Goal: Feedback & Contribution: Submit feedback/report problem

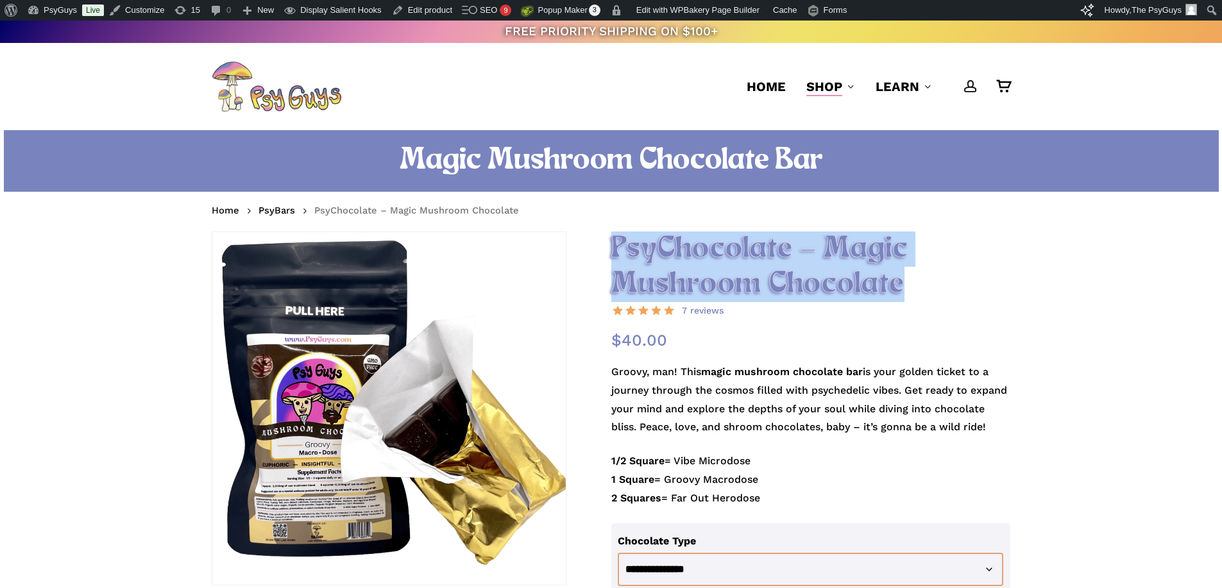
click at [613, 241] on h2 "PsyChocolate – Magic Mushroom Chocolate" at bounding box center [811, 267] width 400 height 71
click at [613, 240] on h2 "PsyChocolate – Magic Mushroom Chocolate" at bounding box center [811, 267] width 400 height 71
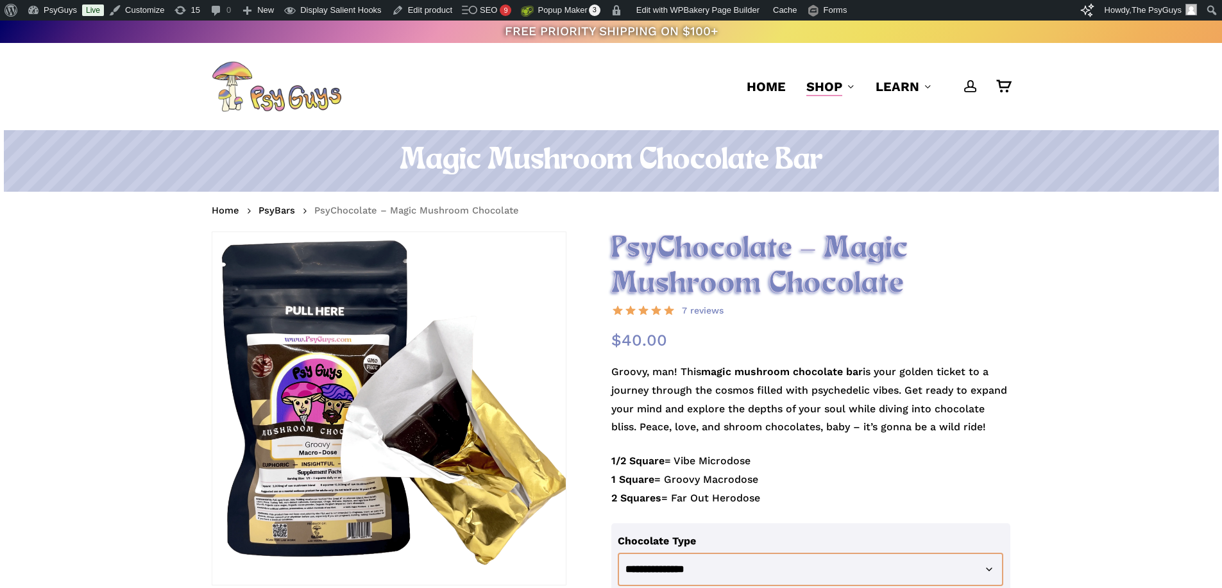
click at [554, 151] on h1 "Magic Mushroom Chocolate Bar" at bounding box center [611, 161] width 799 height 36
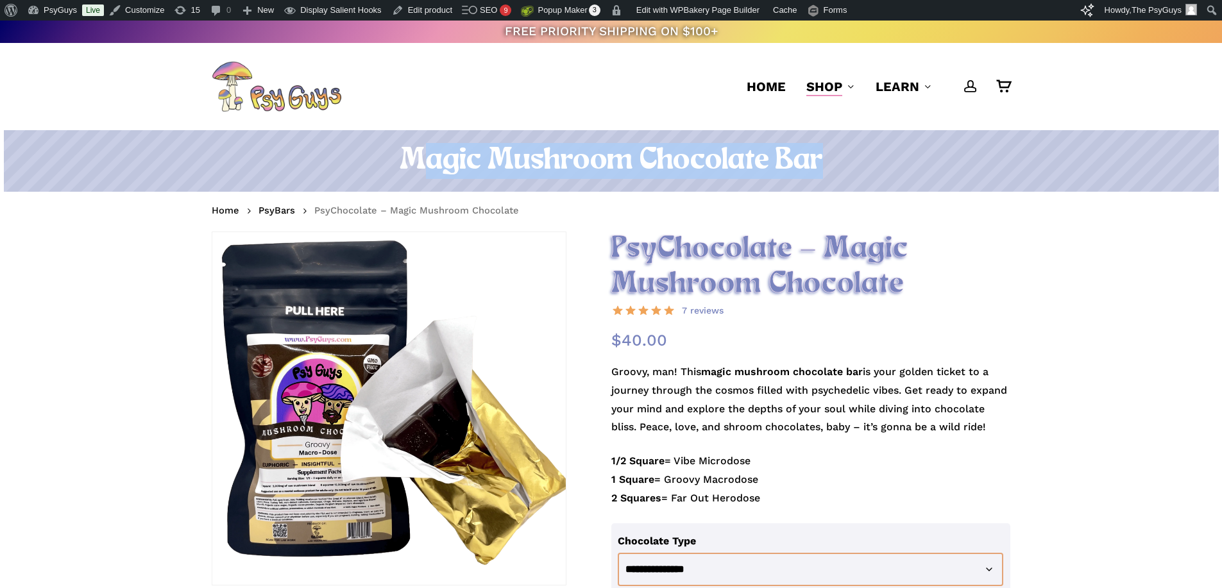
click at [554, 151] on h1 "Magic Mushroom Chocolate Bar" at bounding box center [611, 161] width 799 height 36
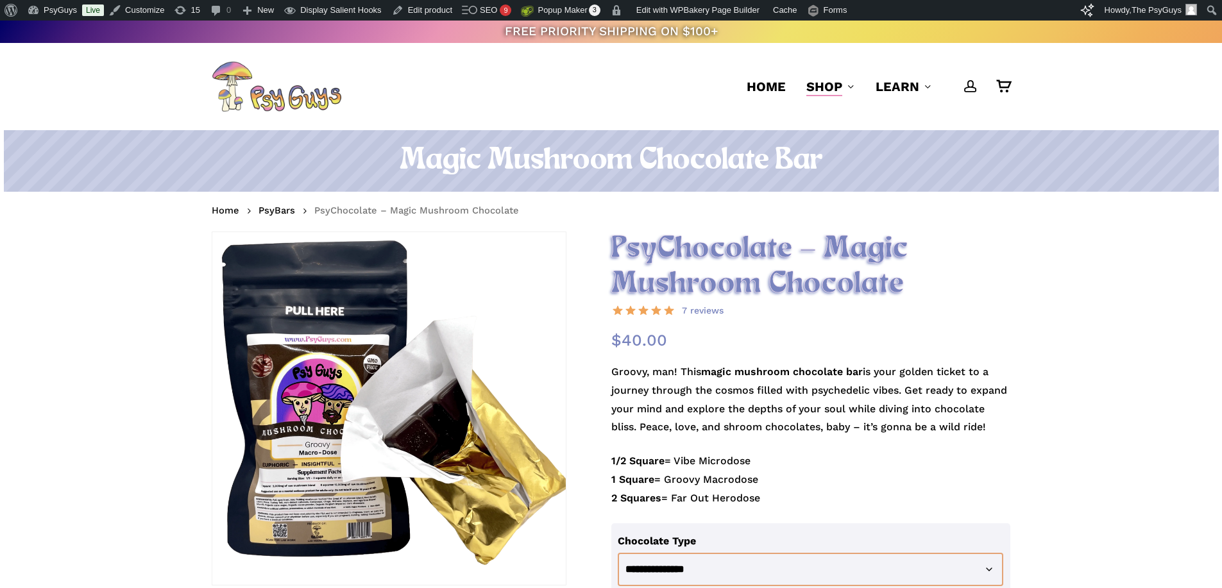
click at [713, 207] on nav "Home PsyBars PsyChocolate – Magic Mushroom Chocolate" at bounding box center [611, 211] width 799 height 21
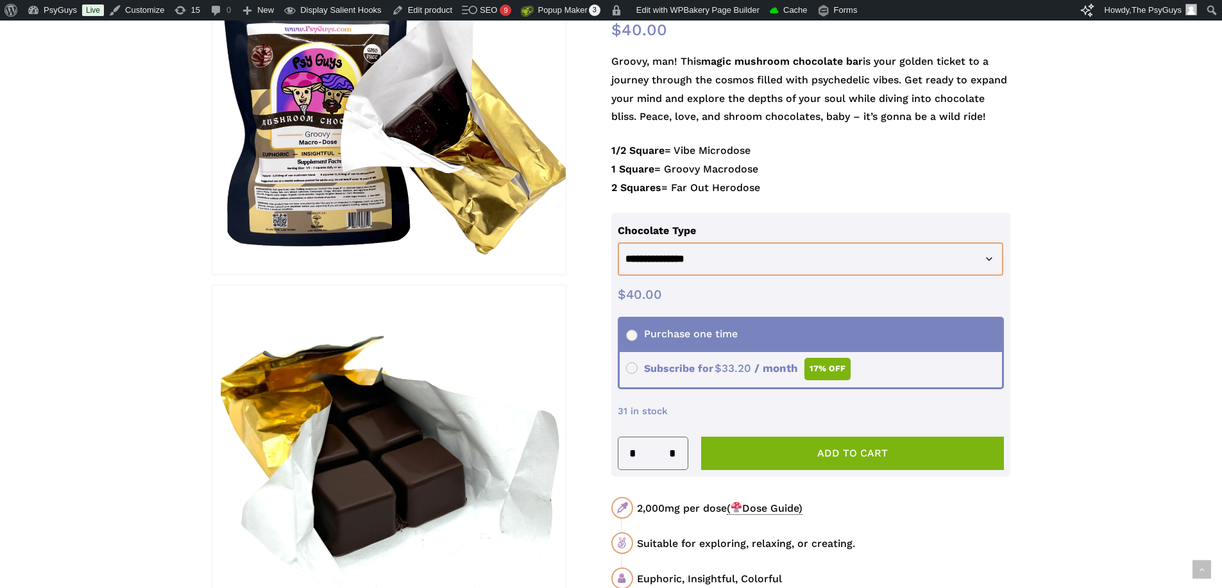
scroll to position [321, 0]
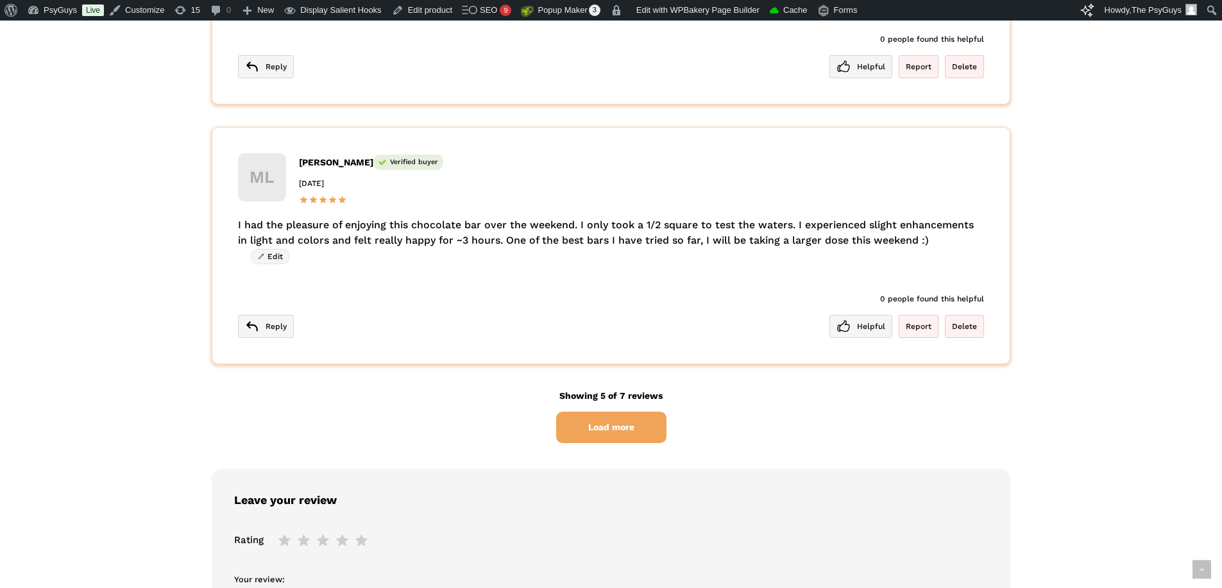
scroll to position [3529, 0]
click at [622, 422] on span "Load more" at bounding box center [611, 425] width 110 height 31
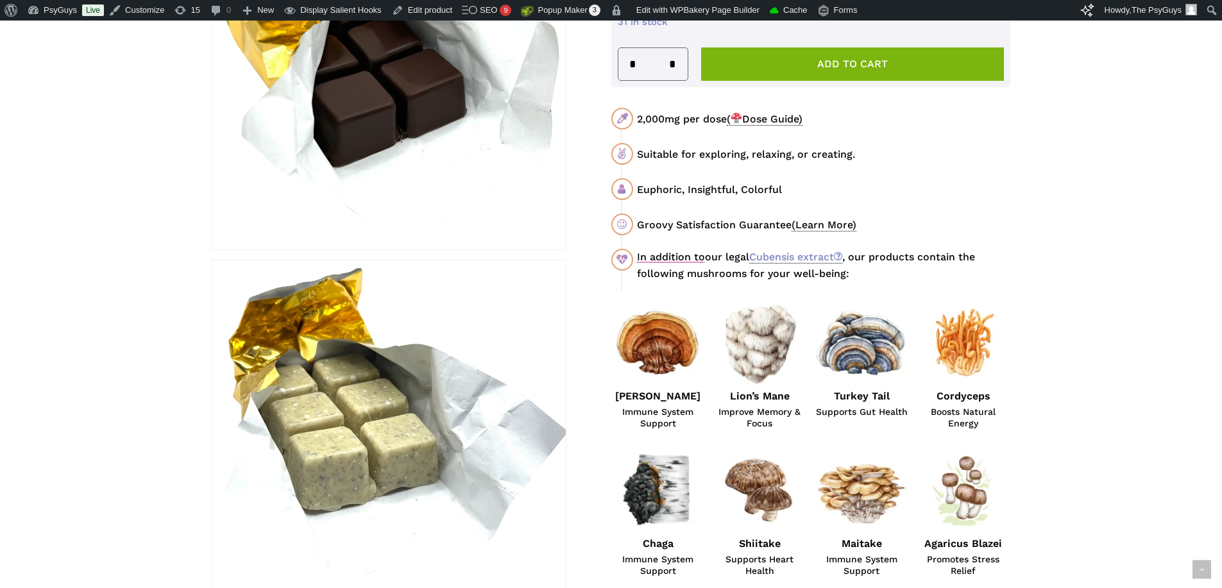
scroll to position [0, 0]
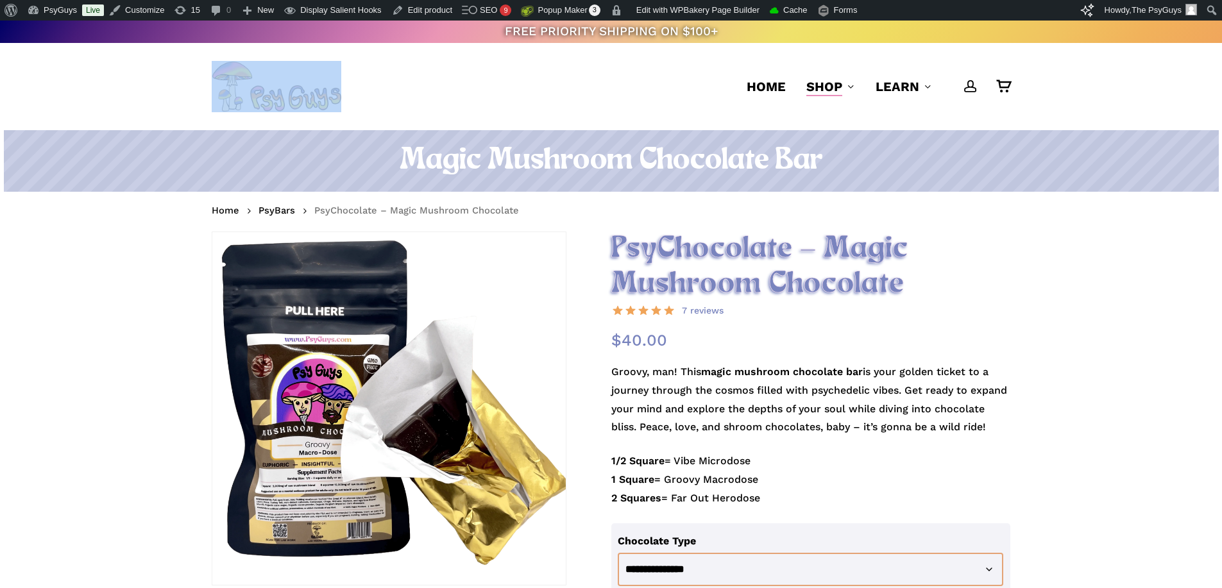
drag, startPoint x: 154, startPoint y: 101, endPoint x: 490, endPoint y: 85, distance: 335.9
click at [490, 85] on div "account 0 Menu Home Shop Gummies Capsules Chocolate Tinctures Vapes View All Le…" at bounding box center [611, 86] width 914 height 87
drag, startPoint x: 490, startPoint y: 85, endPoint x: 485, endPoint y: 111, distance: 26.1
click at [490, 85] on div "account 0 Menu Home Shop Gummies Capsules Chocolate Tinctures Vapes View All Le…" at bounding box center [611, 86] width 799 height 87
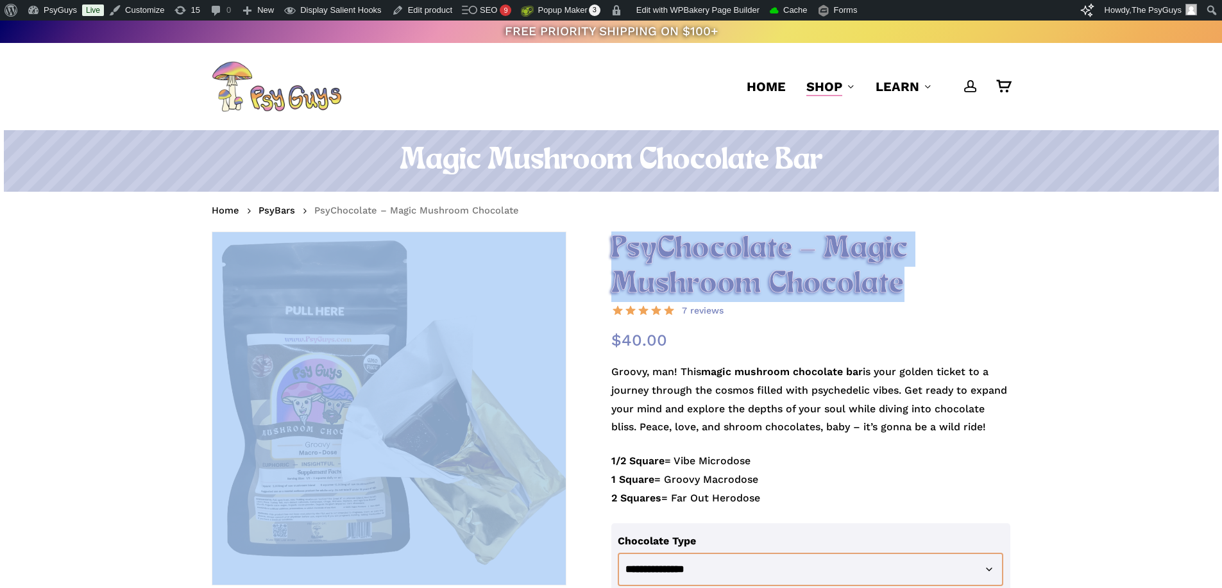
drag, startPoint x: 609, startPoint y: 242, endPoint x: 989, endPoint y: 283, distance: 382.1
click at [989, 283] on h2 "PsyChocolate – Magic Mushroom Chocolate" at bounding box center [811, 267] width 400 height 71
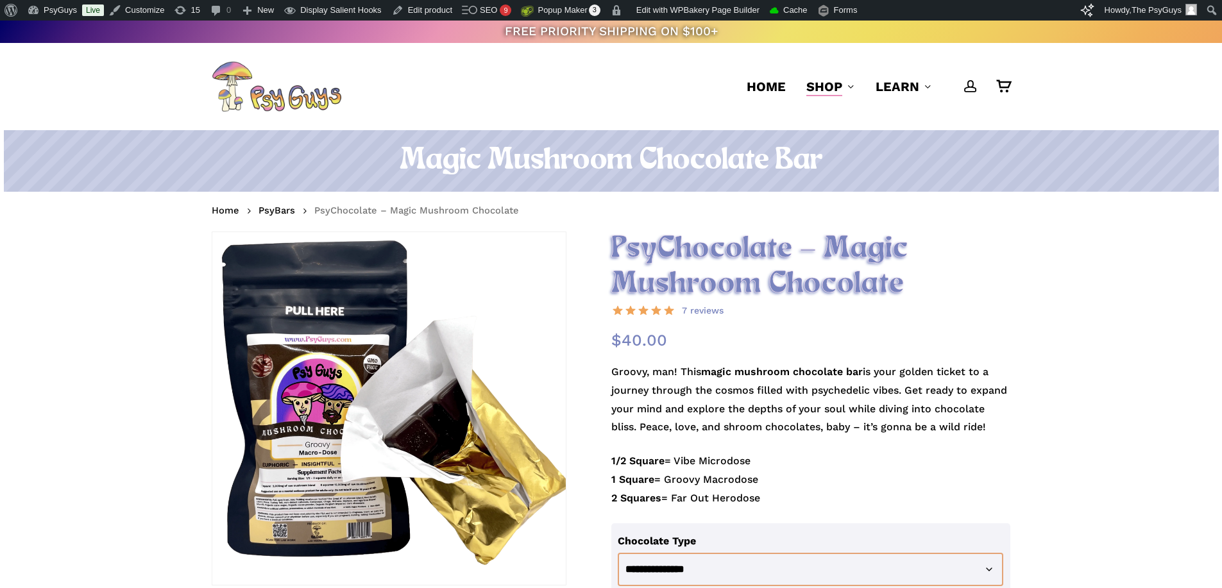
click at [685, 244] on h2 "PsyChocolate – Magic Mushroom Chocolate" at bounding box center [811, 267] width 400 height 71
click at [919, 286] on h2 "PsyChocolate – Magic Mushroom Chocolate" at bounding box center [811, 267] width 400 height 71
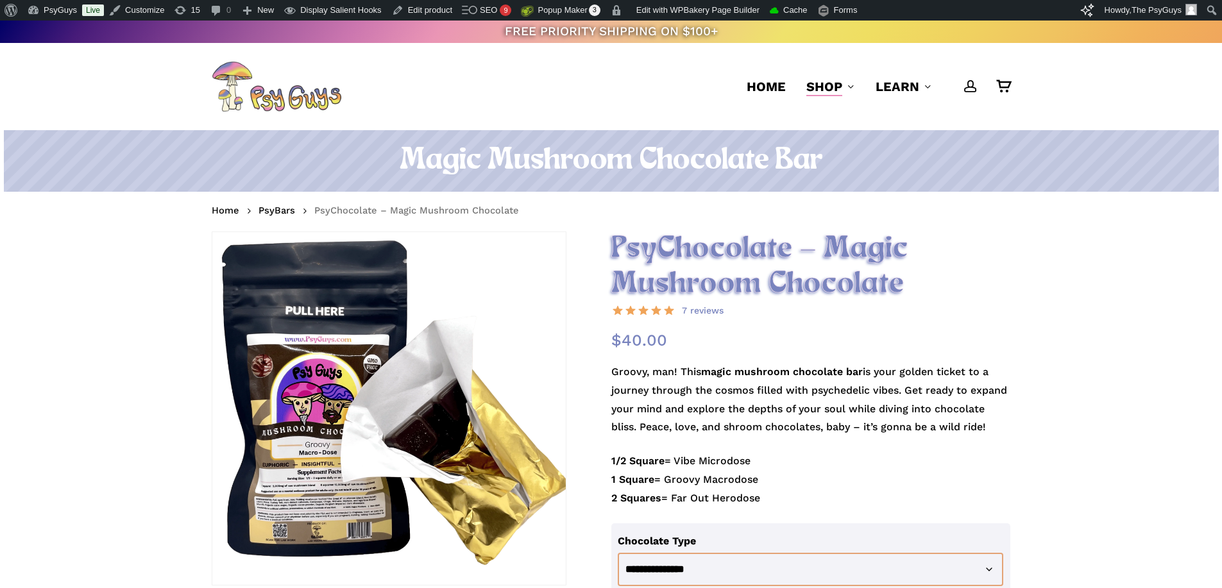
click at [780, 159] on h1 "Magic Mushroom Chocolate Bar" at bounding box center [611, 161] width 799 height 36
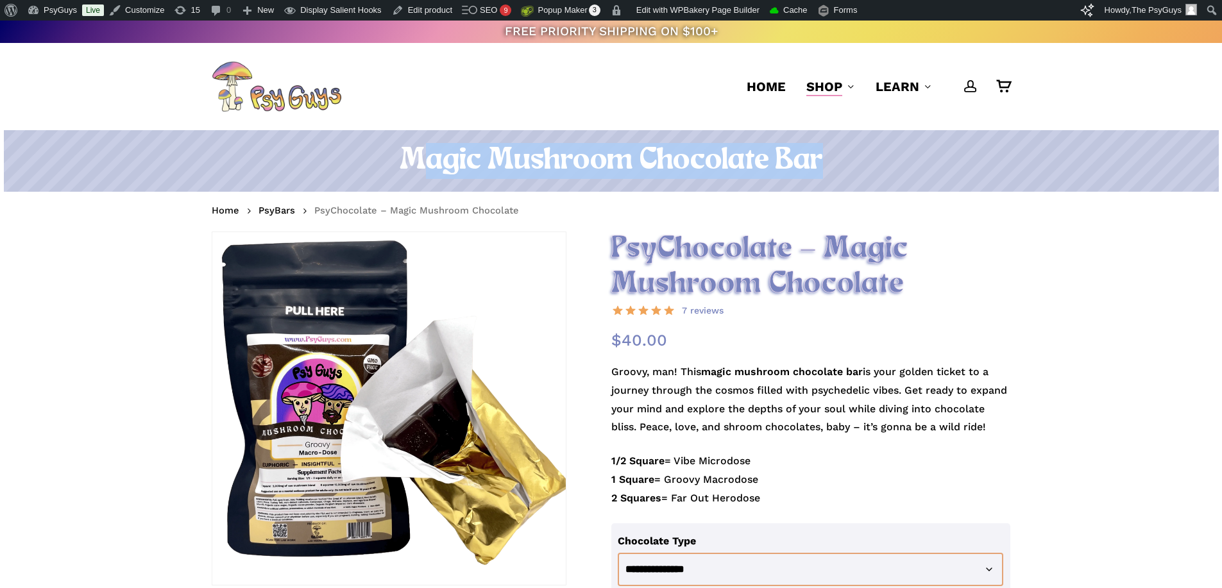
click at [780, 159] on h1 "Magic Mushroom Chocolate Bar" at bounding box center [611, 161] width 799 height 36
click at [842, 160] on h1 "Magic Mushroom Chocolate Bar" at bounding box center [611, 161] width 799 height 36
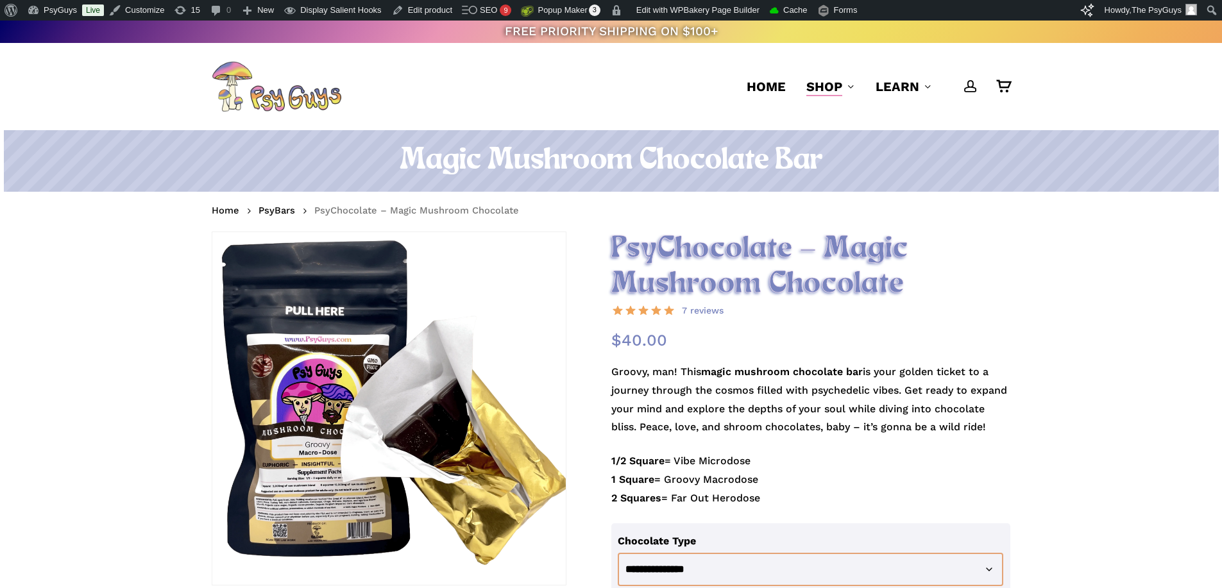
click at [842, 160] on h1 "Magic Mushroom Chocolate Bar" at bounding box center [611, 161] width 799 height 36
click at [670, 159] on h1 "Magic Mushroom Chocolate Bar" at bounding box center [611, 161] width 799 height 36
click at [603, 156] on h1 "Magic Mushroom Chocolate Bar" at bounding box center [611, 161] width 799 height 36
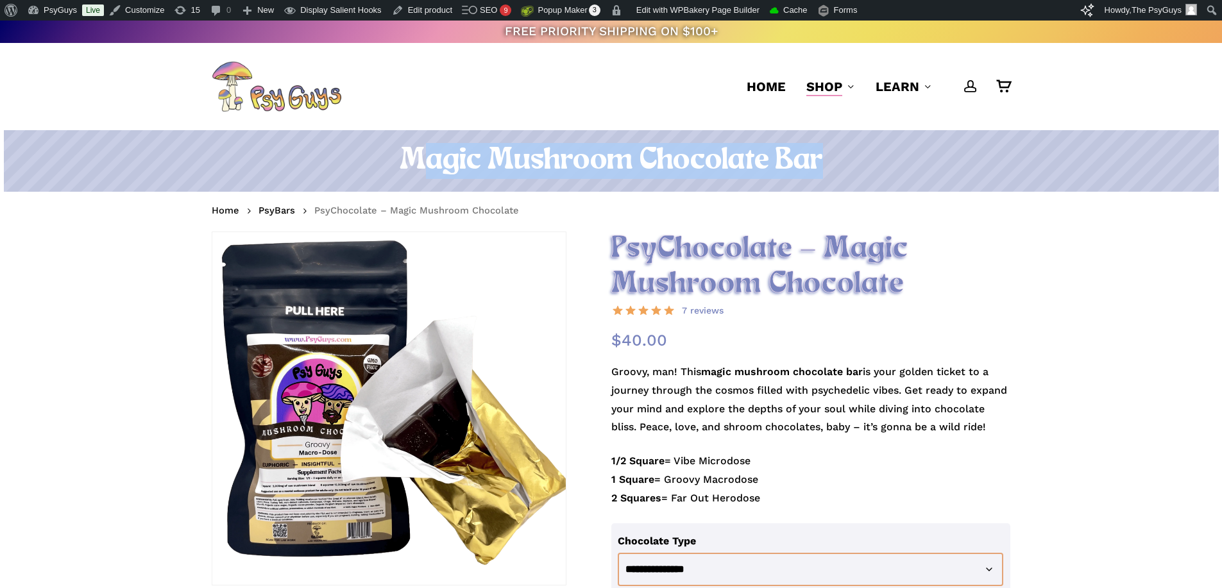
click at [603, 156] on h1 "Magic Mushroom Chocolate Bar" at bounding box center [611, 161] width 799 height 36
click at [757, 157] on h1 "Magic Mushroom Chocolate Bar" at bounding box center [611, 161] width 799 height 36
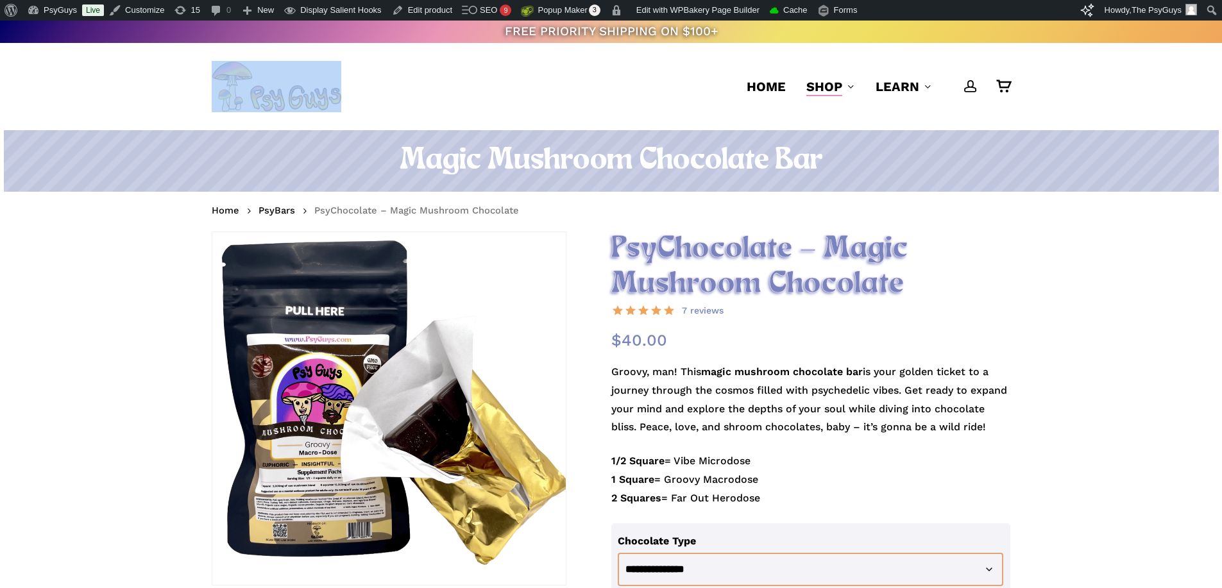
drag, startPoint x: 435, startPoint y: 87, endPoint x: 133, endPoint y: 83, distance: 302.2
click at [133, 83] on header "account 0 Menu Home Shop Gummies Capsules Chocolate Tinctures Vapes View All Le…" at bounding box center [611, 86] width 1222 height 87
drag, startPoint x: 179, startPoint y: 82, endPoint x: 446, endPoint y: 87, distance: 267.0
click at [445, 87] on div "account 0 Menu Home Shop Gummies Capsules Chocolate Tinctures Vapes View All Le…" at bounding box center [611, 86] width 914 height 87
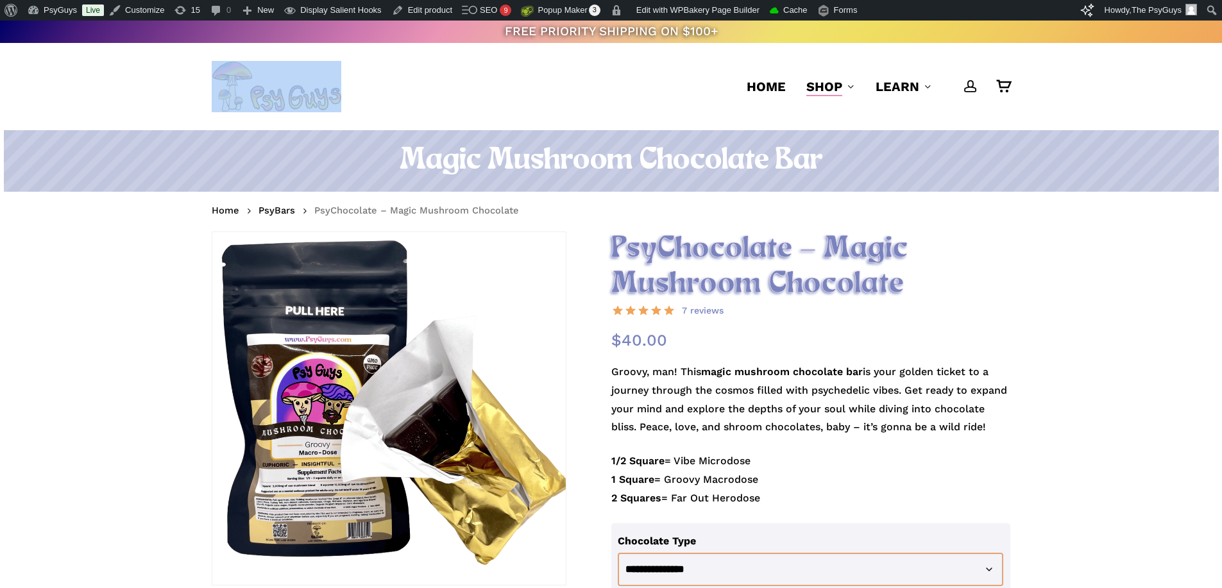
click at [446, 87] on div "account 0 Menu Home Shop Gummies Capsules Chocolate Tinctures Vapes View All Le…" at bounding box center [611, 86] width 799 height 87
click at [534, 155] on h1 "Magic Mushroom Chocolate Bar" at bounding box center [611, 161] width 799 height 36
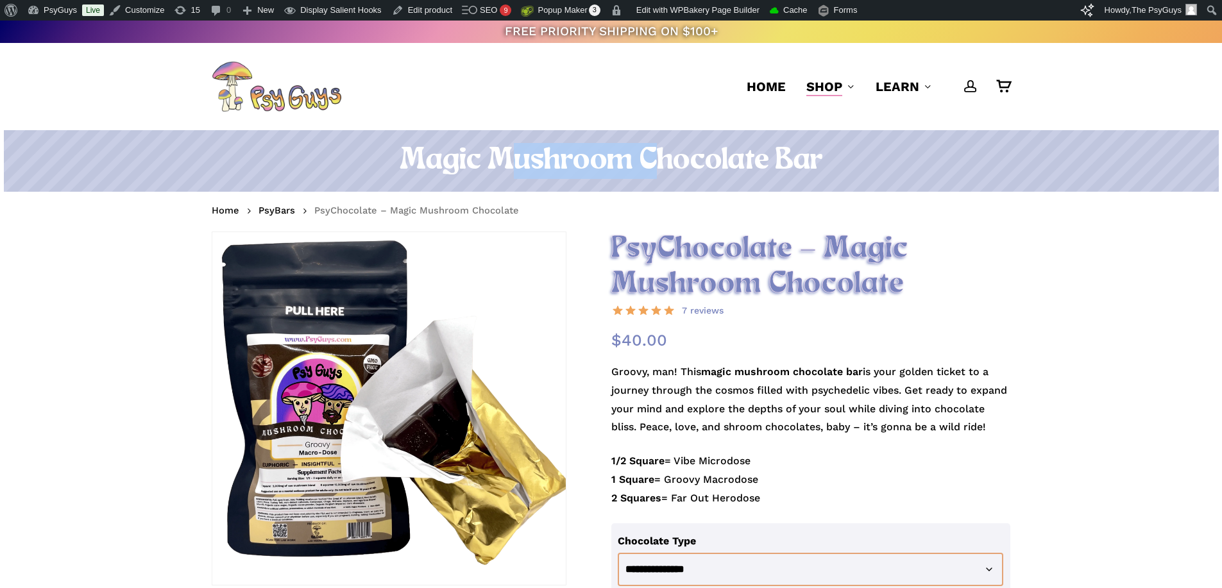
click at [534, 155] on h1 "Magic Mushroom Chocolate Bar" at bounding box center [611, 161] width 799 height 36
click at [654, 165] on h1 "Magic Mushroom Chocolate Bar" at bounding box center [611, 161] width 799 height 36
click at [832, 163] on h1 "Magic Mushroom Chocolate Bar" at bounding box center [611, 161] width 799 height 36
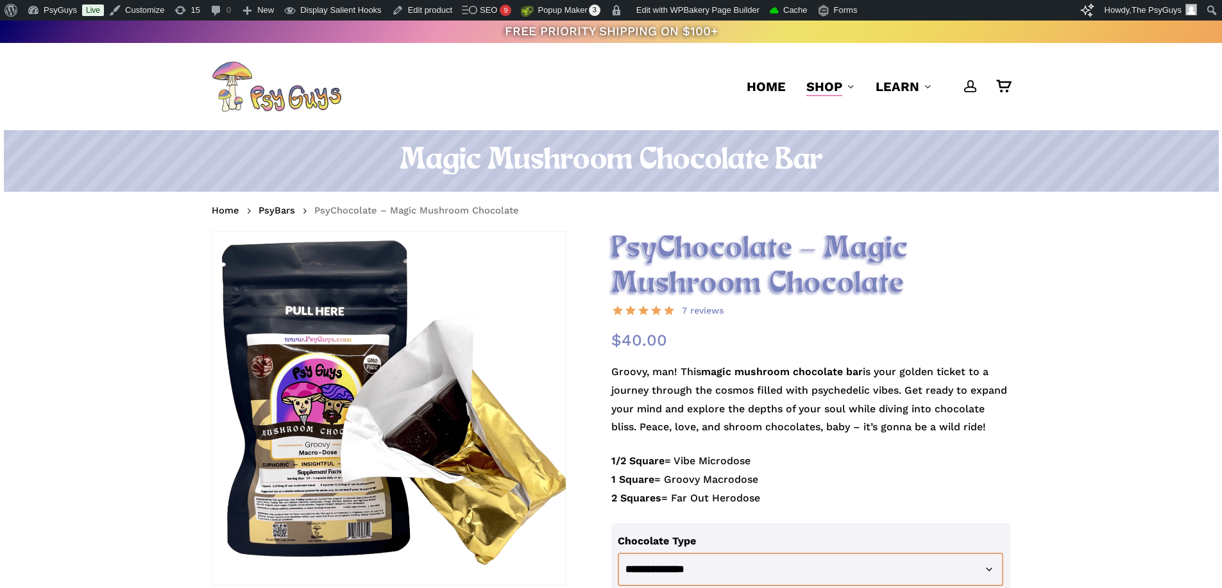
drag, startPoint x: 830, startPoint y: 160, endPoint x: 388, endPoint y: 144, distance: 443.0
click at [388, 144] on h1 "Magic Mushroom Chocolate Bar" at bounding box center [611, 161] width 799 height 36
click at [471, 162] on h1 "Magic Mushroom Chocolate Bar" at bounding box center [611, 161] width 799 height 36
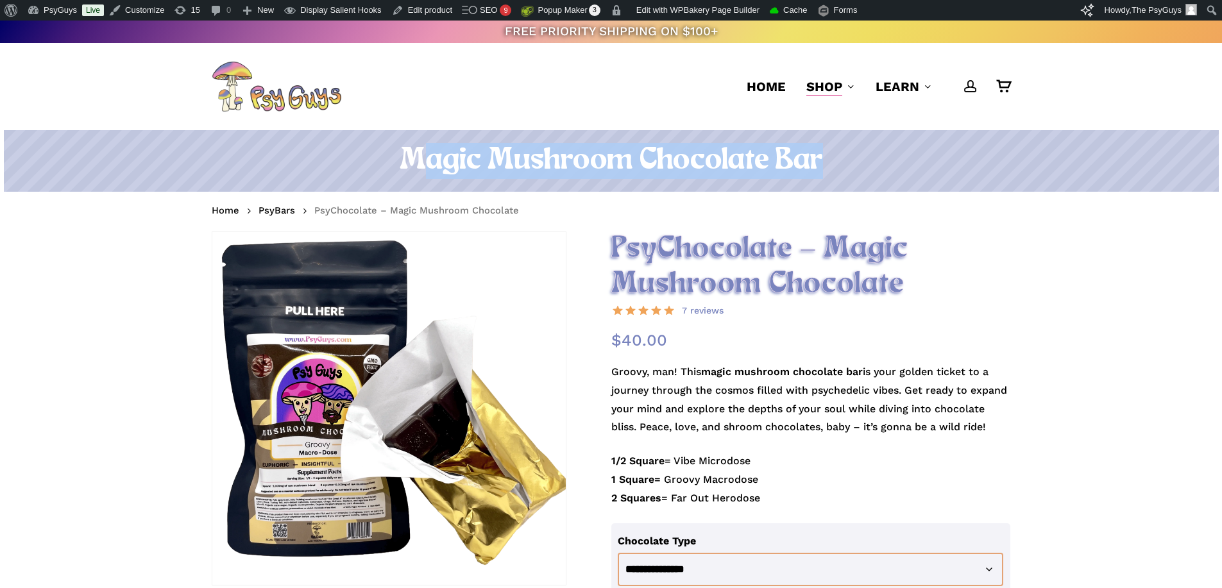
click at [471, 162] on h1 "Magic Mushroom Chocolate Bar" at bounding box center [611, 161] width 799 height 36
click at [517, 143] on h1 "Magic Mushroom Chocolate Bar" at bounding box center [611, 161] width 799 height 36
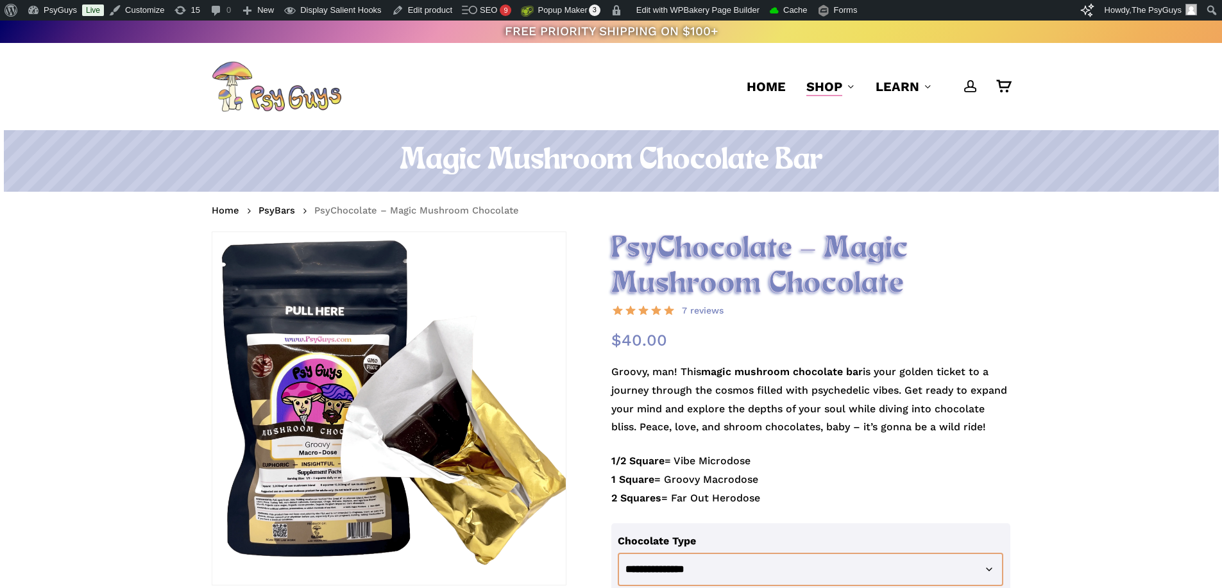
click at [685, 168] on h1 "Magic Mushroom Chocolate Bar" at bounding box center [611, 161] width 799 height 36
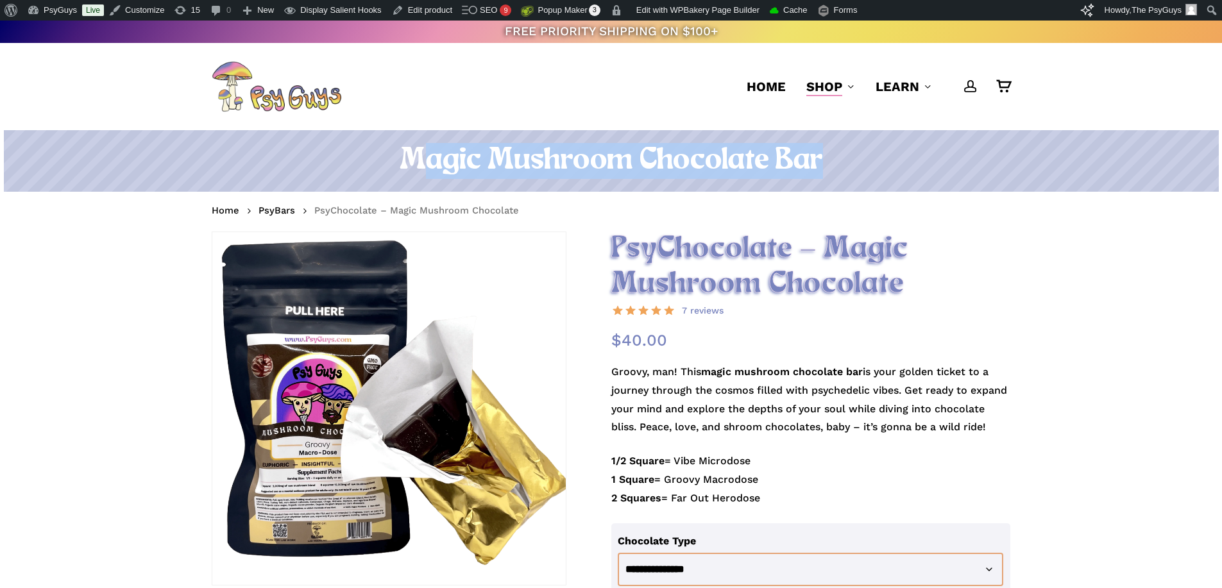
click at [685, 168] on h1 "Magic Mushroom Chocolate Bar" at bounding box center [611, 161] width 799 height 36
click at [740, 158] on h1 "Magic Mushroom Chocolate Bar" at bounding box center [611, 161] width 799 height 36
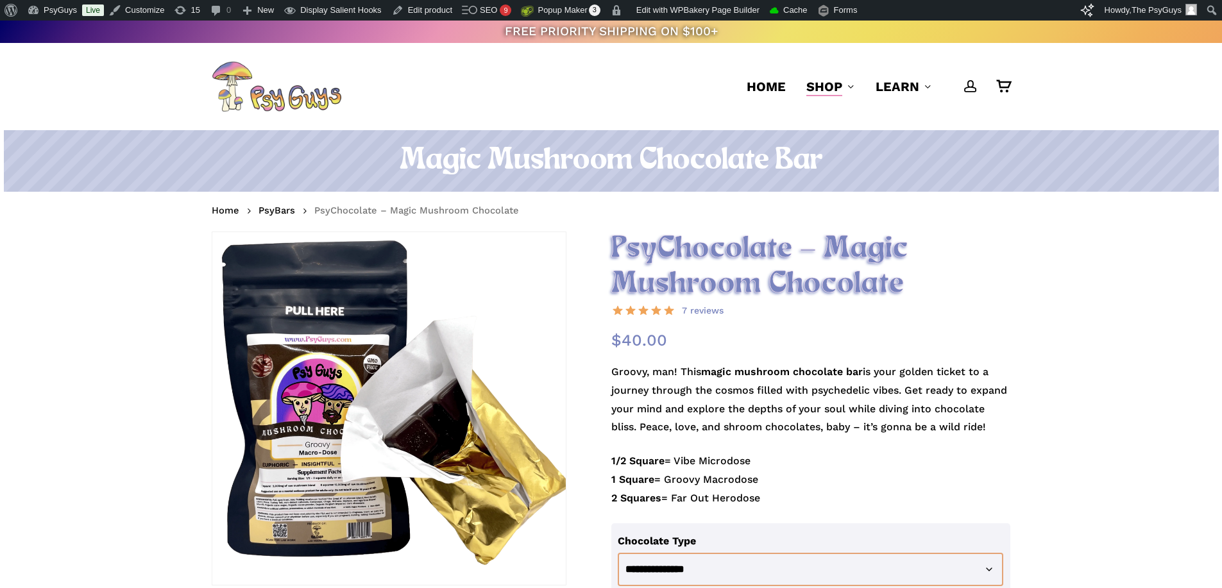
drag, startPoint x: 515, startPoint y: 167, endPoint x: 354, endPoint y: 166, distance: 161.1
click at [354, 166] on h1 "Magic Mushroom Chocolate Bar" at bounding box center [611, 161] width 799 height 36
click at [366, 162] on h1 "Magic Mushroom Chocolate Bar" at bounding box center [611, 161] width 799 height 36
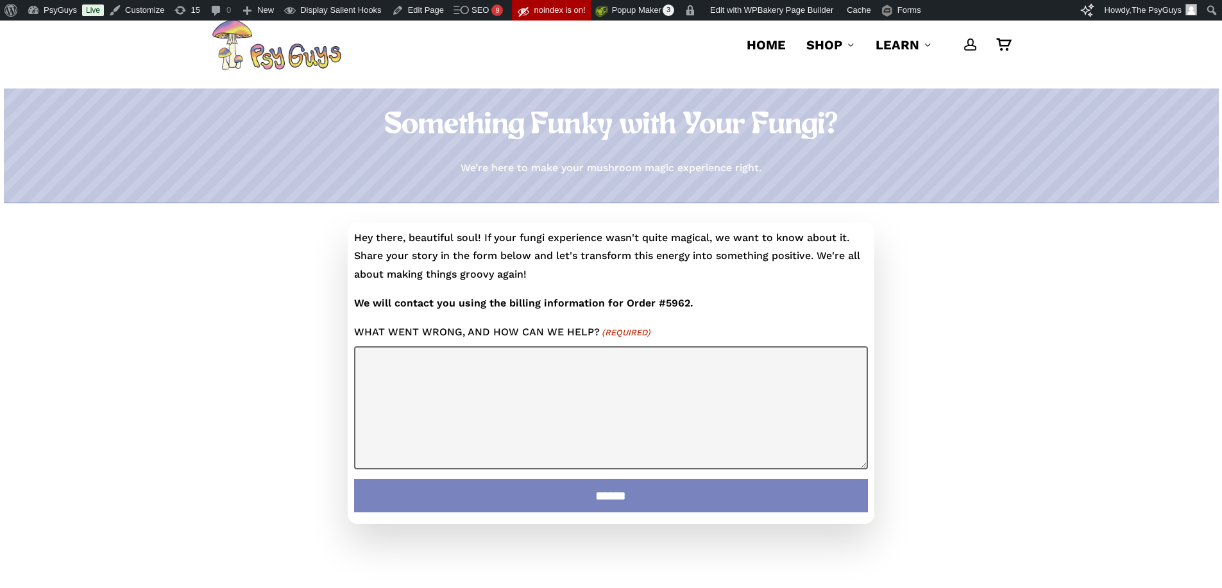
scroll to position [64, 0]
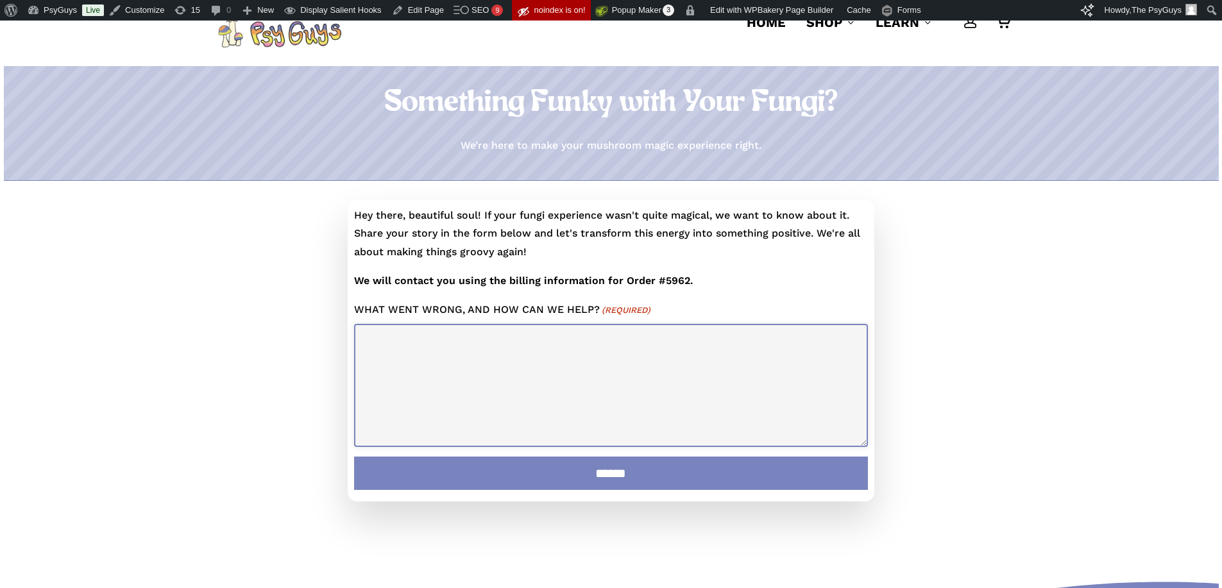
click at [426, 346] on textarea "What went wrong, and how can we help? (Required)" at bounding box center [611, 385] width 514 height 123
type textarea "**********"
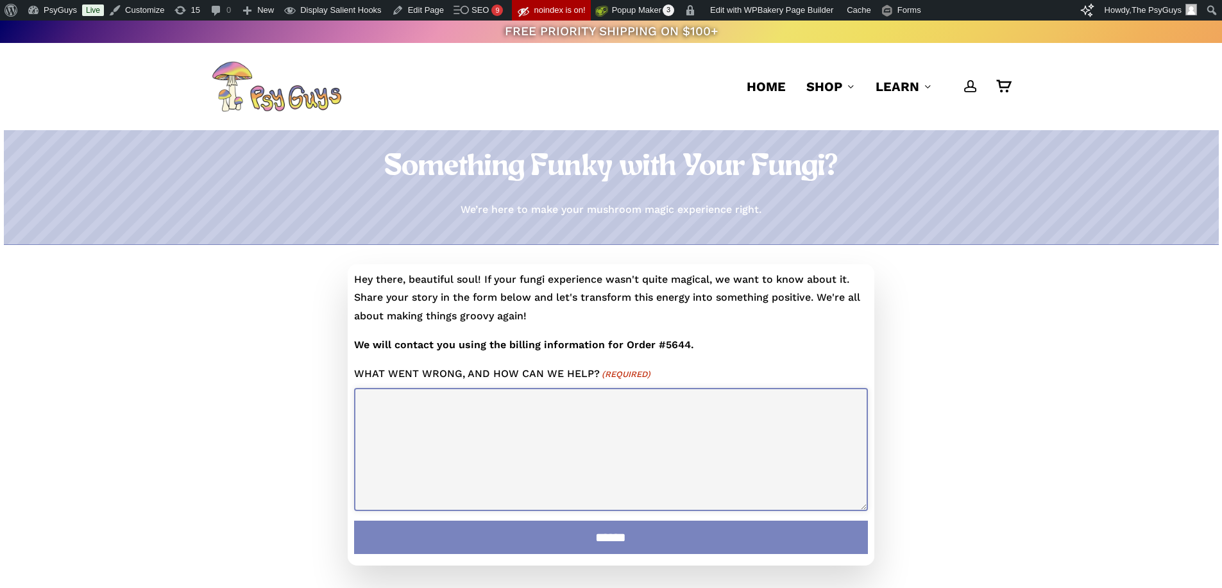
click at [461, 445] on textarea "What went wrong, and how can we help? (Required)" at bounding box center [611, 449] width 514 height 123
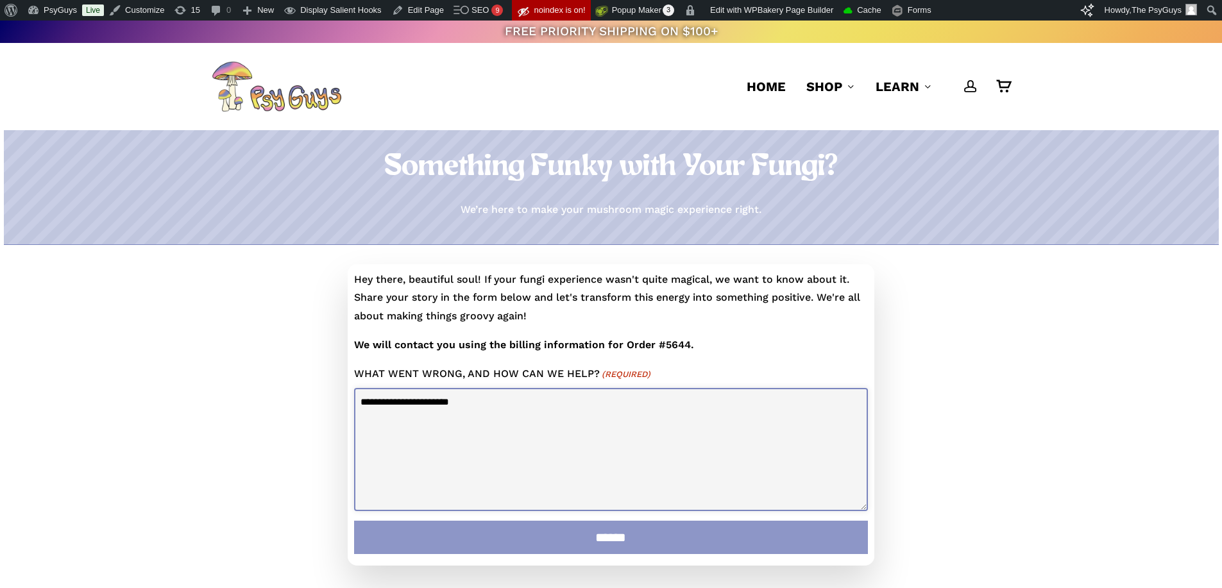
type textarea "**********"
click at [631, 529] on input "******" at bounding box center [611, 537] width 514 height 33
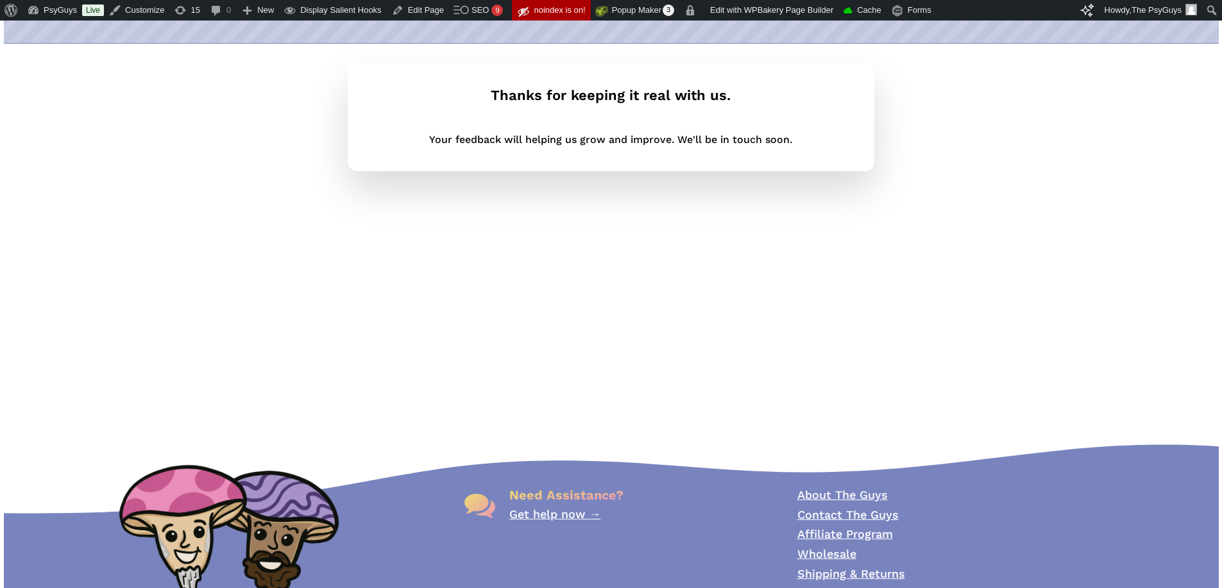
click at [600, 126] on div "Thanks for keeping it real with us. Your feedback will helping us grow and impr…" at bounding box center [611, 117] width 514 height 65
